Goal: Check status: Check status

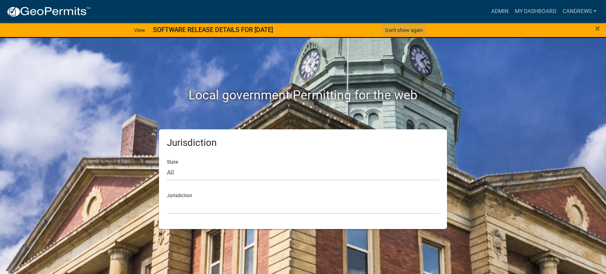
click at [413, 30] on button "Don't show again" at bounding box center [404, 30] width 44 height 13
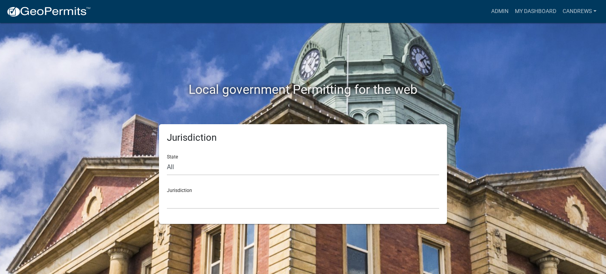
click at [492, 9] on link "Admin" at bounding box center [500, 11] width 24 height 15
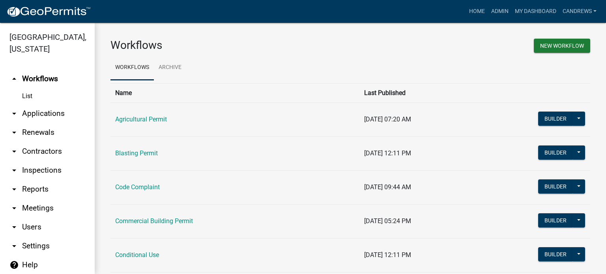
click at [55, 104] on link "arrow_drop_down Applications" at bounding box center [47, 113] width 95 height 19
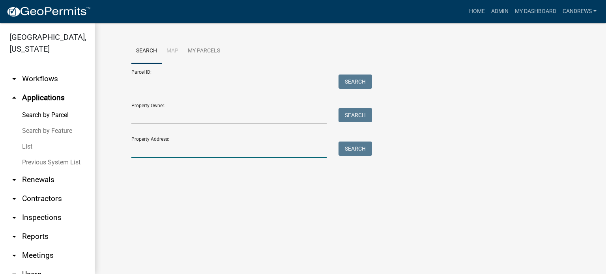
click at [155, 148] on input "Property Address:" at bounding box center [228, 150] width 195 height 16
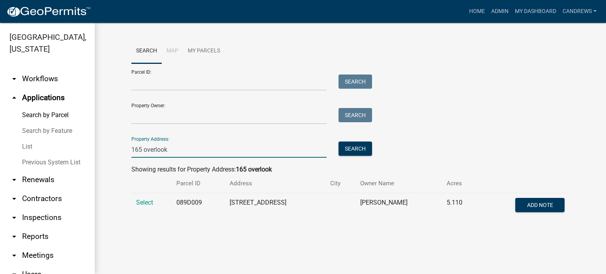
type input "165 overlook"
click at [146, 199] on span "Select" at bounding box center [144, 202] width 17 height 7
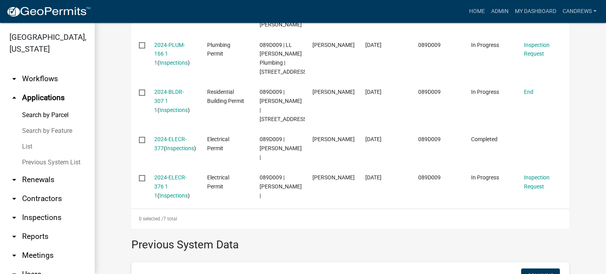
scroll to position [435, 0]
click at [172, 89] on link "2024-BLDR-307 1 1" at bounding box center [169, 100] width 30 height 24
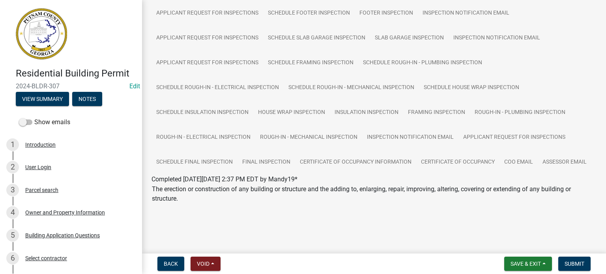
scroll to position [278, 0]
click at [446, 150] on link "Certificate of Occupancy" at bounding box center [457, 162] width 83 height 25
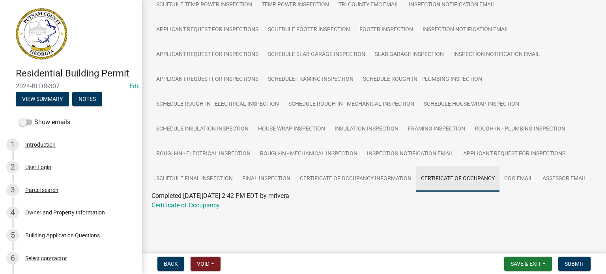
scroll to position [261, 0]
click at [204, 203] on link "Certificate of Occupancy" at bounding box center [185, 204] width 68 height 7
